Goal: Find specific page/section: Find specific page/section

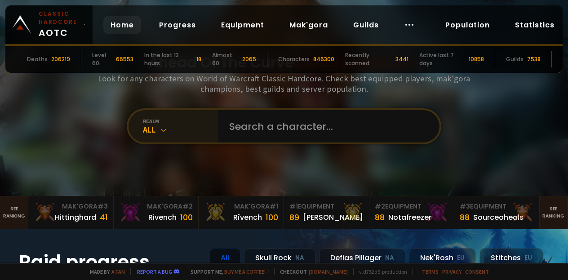
click at [163, 127] on icon at bounding box center [163, 129] width 9 height 9
click at [173, 131] on div "All" at bounding box center [180, 129] width 75 height 10
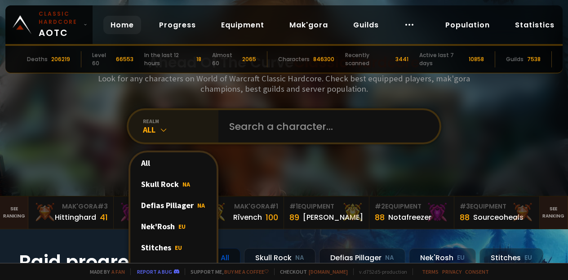
click at [173, 131] on div "All" at bounding box center [180, 129] width 75 height 10
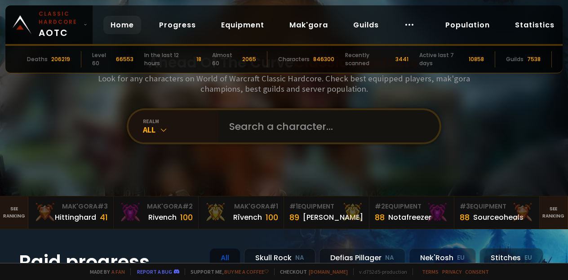
drag, startPoint x: 271, startPoint y: 129, endPoint x: 281, endPoint y: 129, distance: 9.9
click at [270, 130] on input "text" at bounding box center [326, 126] width 205 height 32
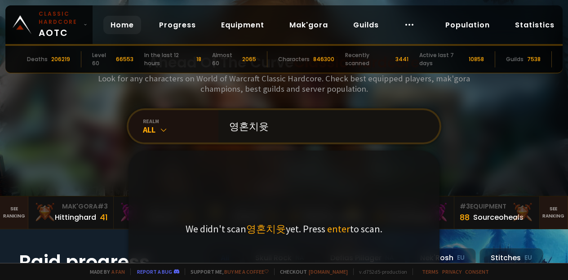
type input "영혼치유사"
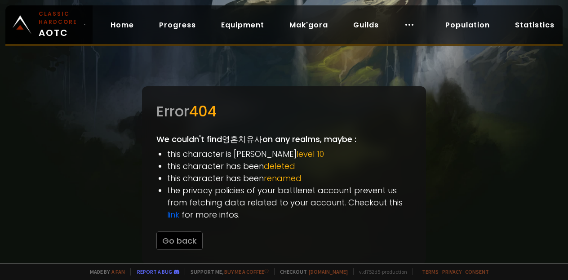
scroll to position [18, 0]
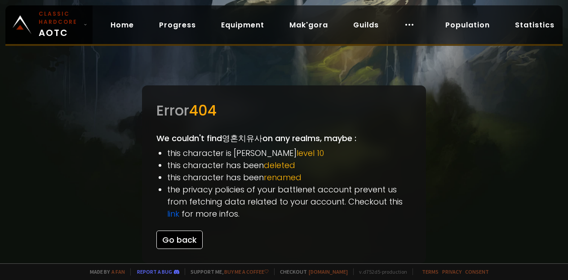
click at [184, 238] on button "Go back" at bounding box center [179, 239] width 46 height 18
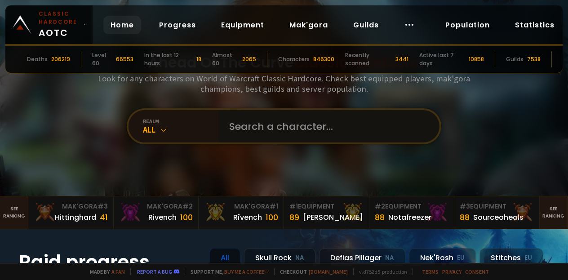
click at [265, 132] on input "text" at bounding box center [326, 126] width 205 height 32
type input "souldealer"
click at [159, 125] on icon at bounding box center [163, 129] width 9 height 9
click at [159, 131] on icon at bounding box center [163, 129] width 9 height 9
click at [163, 132] on icon at bounding box center [163, 129] width 9 height 9
